Goal: Task Accomplishment & Management: Manage account settings

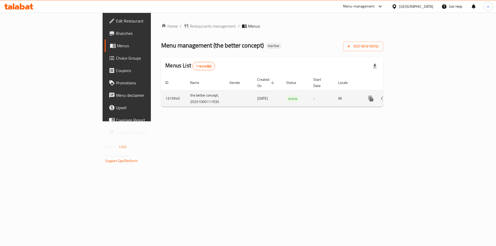
click at [411, 96] on icon "enhanced table" at bounding box center [408, 99] width 6 height 6
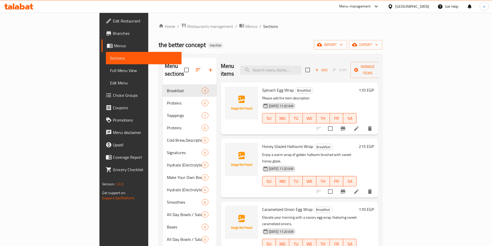
click at [285, 122] on div "Spinach Egg Wrap Breakfast Please add the item description [DATE] 11:20 AM SU M…" at bounding box center [309, 109] width 99 height 48
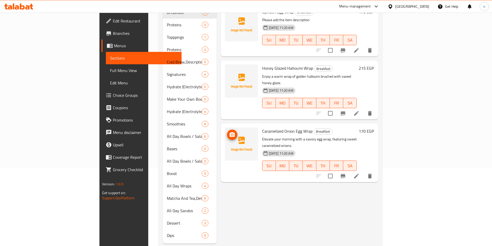
scroll to position [83, 0]
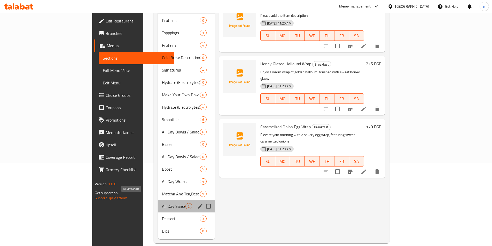
click at [162, 203] on span "All Day Sandos" at bounding box center [174, 206] width 24 height 6
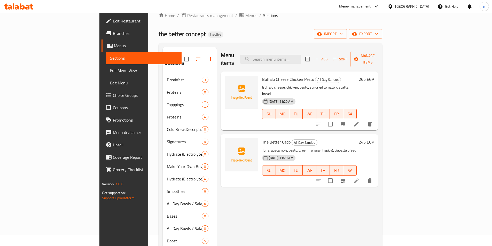
scroll to position [5, 0]
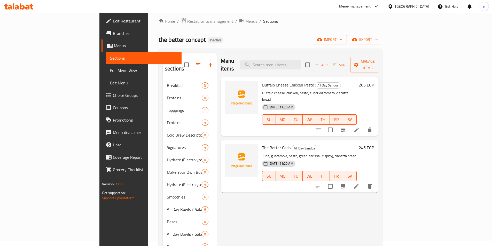
click at [110, 70] on span "Full Menu View" at bounding box center [143, 70] width 67 height 6
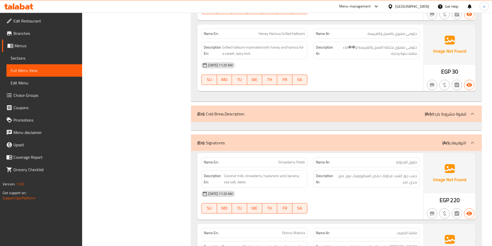
scroll to position [651, 0]
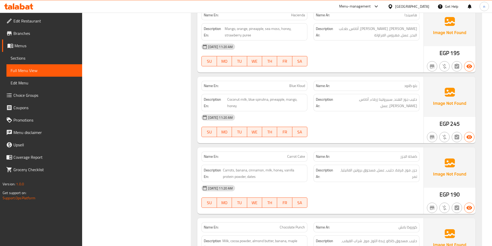
scroll to position [1607, 0]
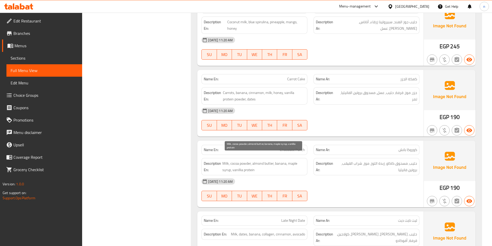
click at [297, 160] on span "Milk, cocoa powder, almond butter, banana, maple syrup, vanillia protein" at bounding box center [264, 166] width 83 height 13
click at [348, 179] on div "[DATE] 11:20 AM" at bounding box center [310, 181] width 224 height 12
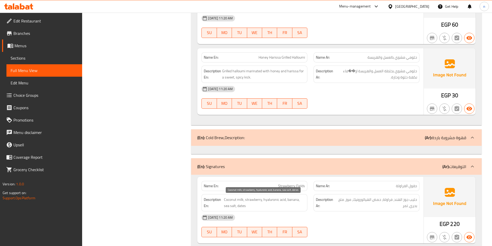
scroll to position [574, 0]
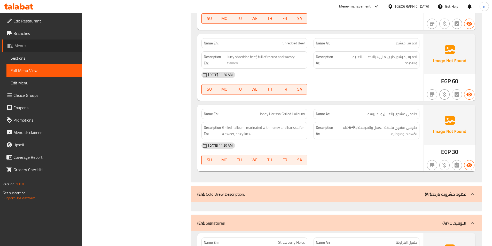
click at [27, 43] on span "Menus" at bounding box center [46, 46] width 64 height 6
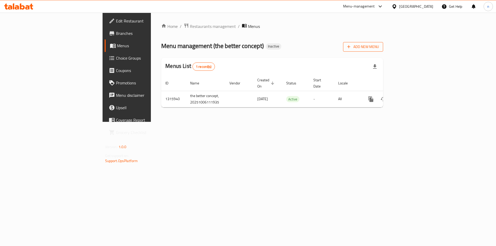
click at [379, 48] on span "Add New Menu" at bounding box center [363, 47] width 32 height 6
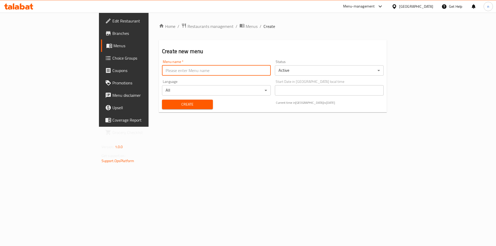
click at [221, 70] on input "text" at bounding box center [216, 70] width 109 height 10
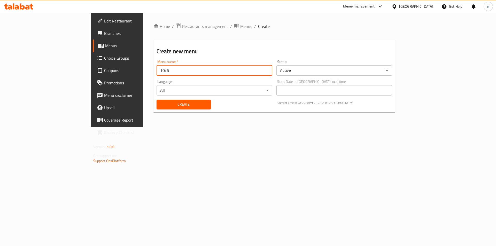
type input "10/6"
click at [157, 100] on button "Create" at bounding box center [184, 105] width 54 height 10
click at [105, 45] on span "Menus" at bounding box center [137, 46] width 64 height 6
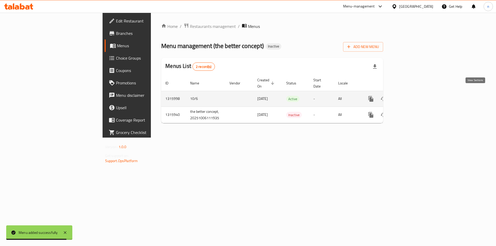
click at [411, 97] on icon "enhanced table" at bounding box center [408, 99] width 5 height 5
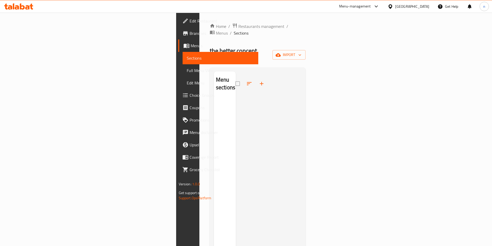
click at [191, 45] on span "Menus" at bounding box center [223, 46] width 64 height 6
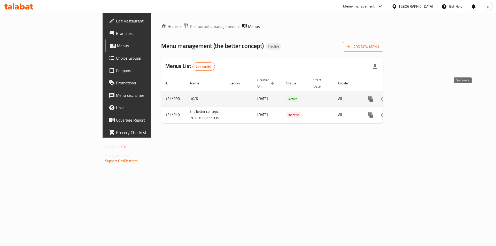
click at [398, 97] on icon "enhanced table" at bounding box center [396, 99] width 4 height 5
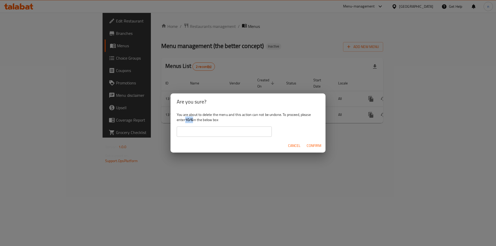
drag, startPoint x: 186, startPoint y: 121, endPoint x: 193, endPoint y: 120, distance: 6.7
click at [193, 120] on b "10/6" at bounding box center [189, 120] width 8 height 7
copy b "10/6"
click at [194, 135] on input "text" at bounding box center [224, 132] width 95 height 10
paste input "10/6"
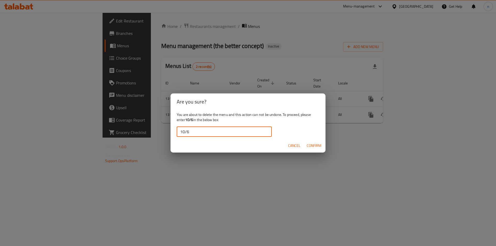
type input "10/6"
click at [318, 144] on span "Confirm" at bounding box center [314, 146] width 15 height 6
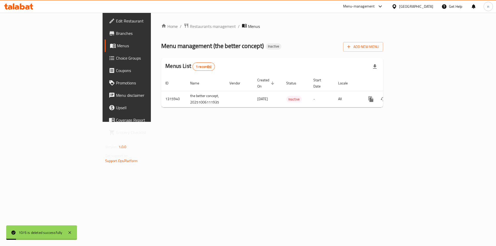
click at [117, 47] on span "Menus" at bounding box center [149, 46] width 64 height 6
click at [379, 49] on span "Add New Menu" at bounding box center [363, 47] width 32 height 6
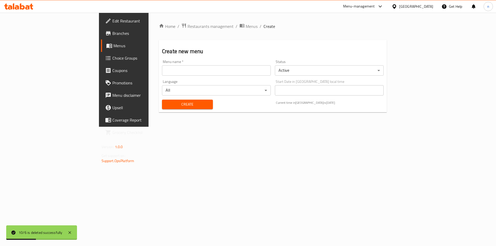
click at [208, 76] on div "Menu name   * Menu name *" at bounding box center [216, 68] width 113 height 20
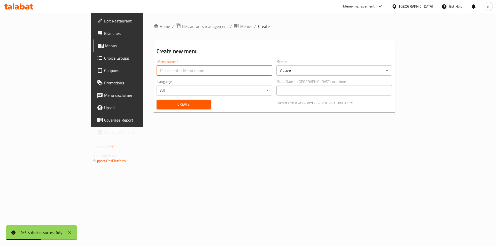
click at [207, 70] on input "text" at bounding box center [215, 70] width 116 height 10
type input "1"
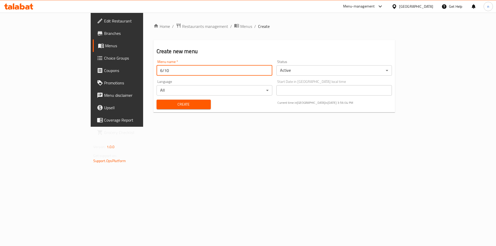
type input "6/10"
click at [157, 100] on button "Create" at bounding box center [184, 105] width 54 height 10
click at [105, 44] on span "Menus" at bounding box center [137, 46] width 64 height 6
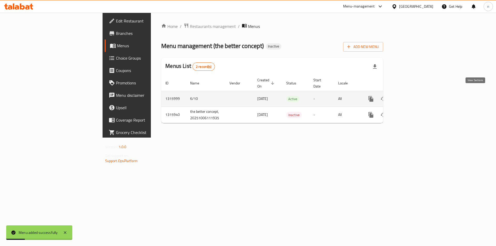
click at [415, 94] on link "enhanced table" at bounding box center [408, 99] width 12 height 12
